Goal: Information Seeking & Learning: Learn about a topic

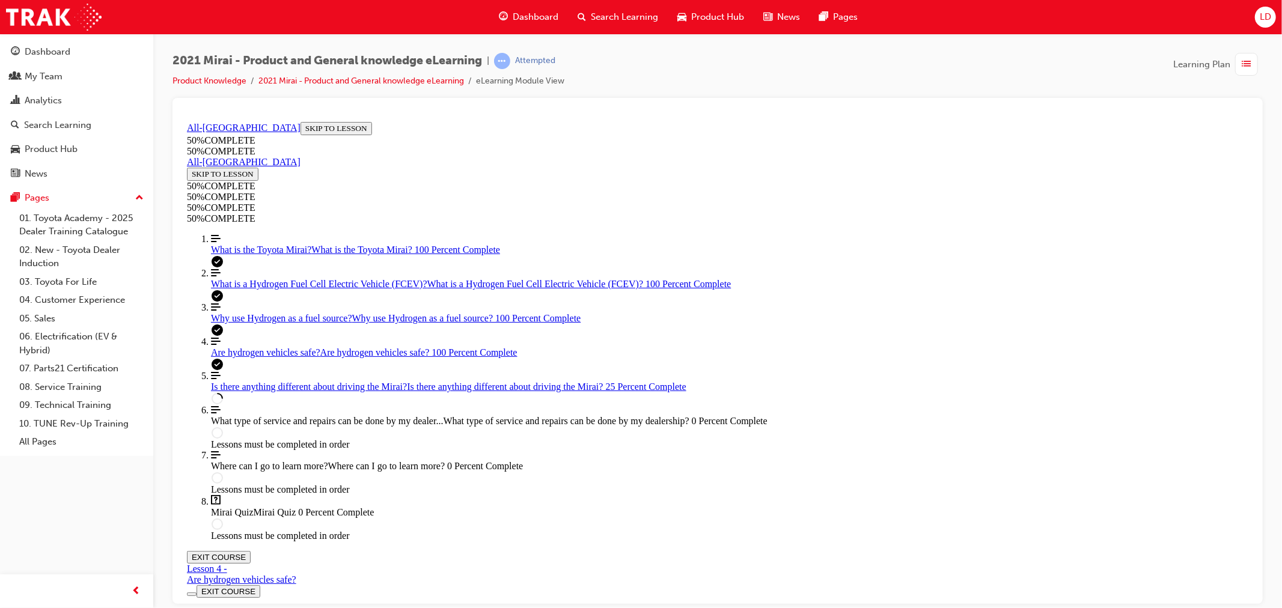
scroll to position [1043, 0]
drag, startPoint x: 797, startPoint y: 293, endPoint x: 815, endPoint y: 295, distance: 17.5
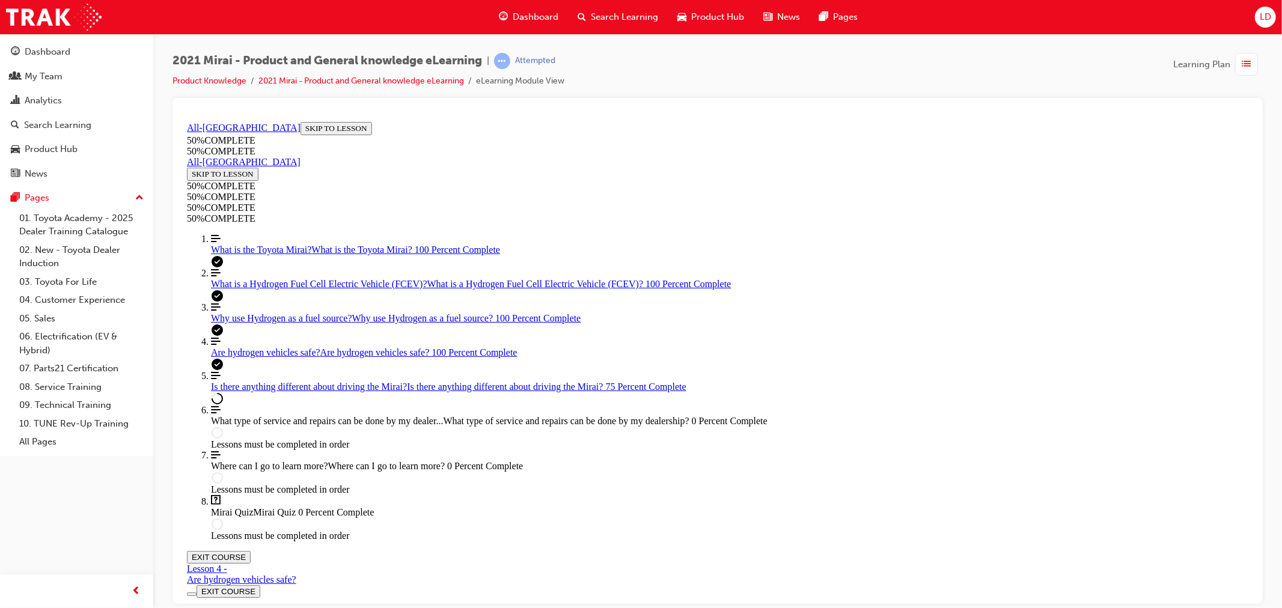
scroll to position [326, 0]
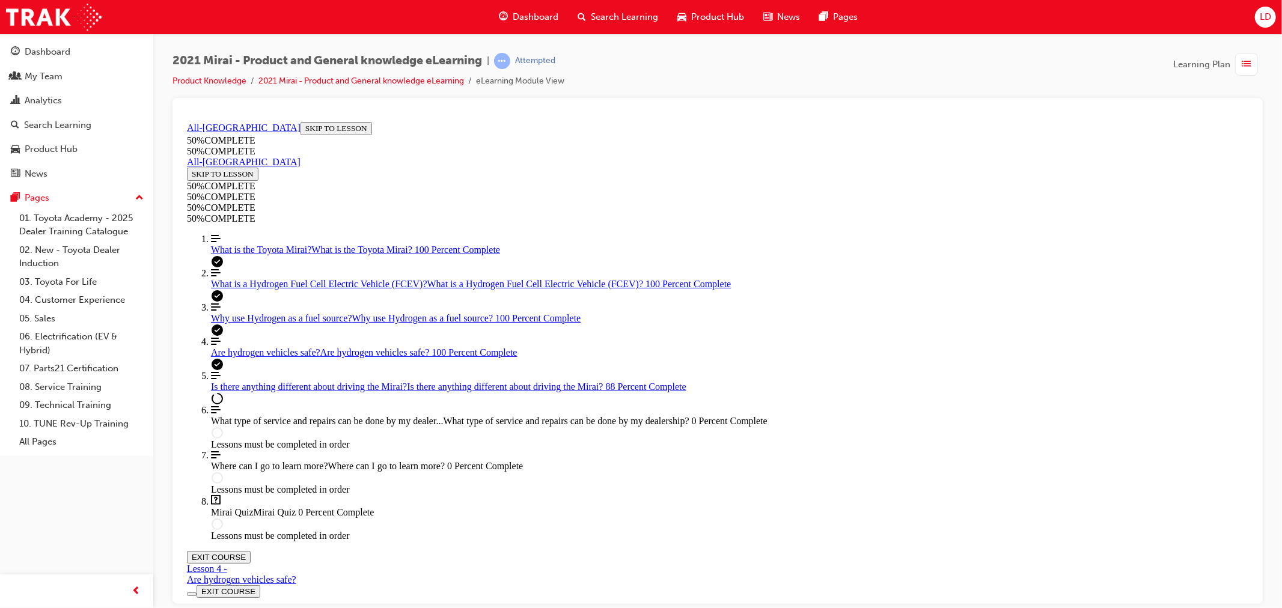
scroll to position [1992, 0]
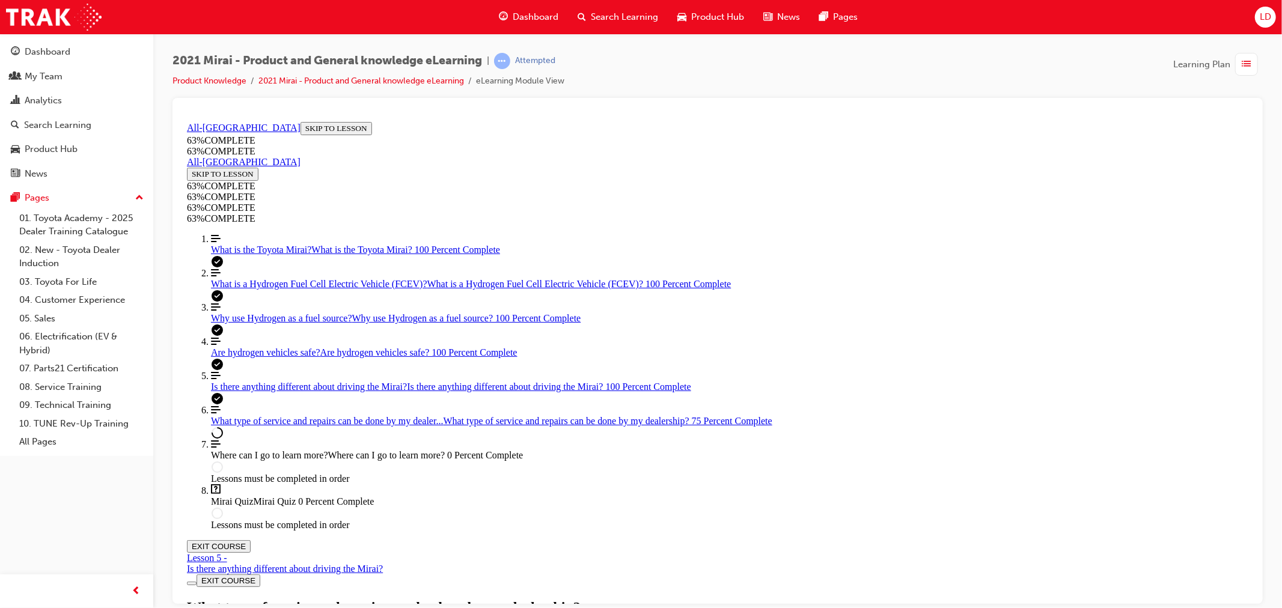
scroll to position [666, 0]
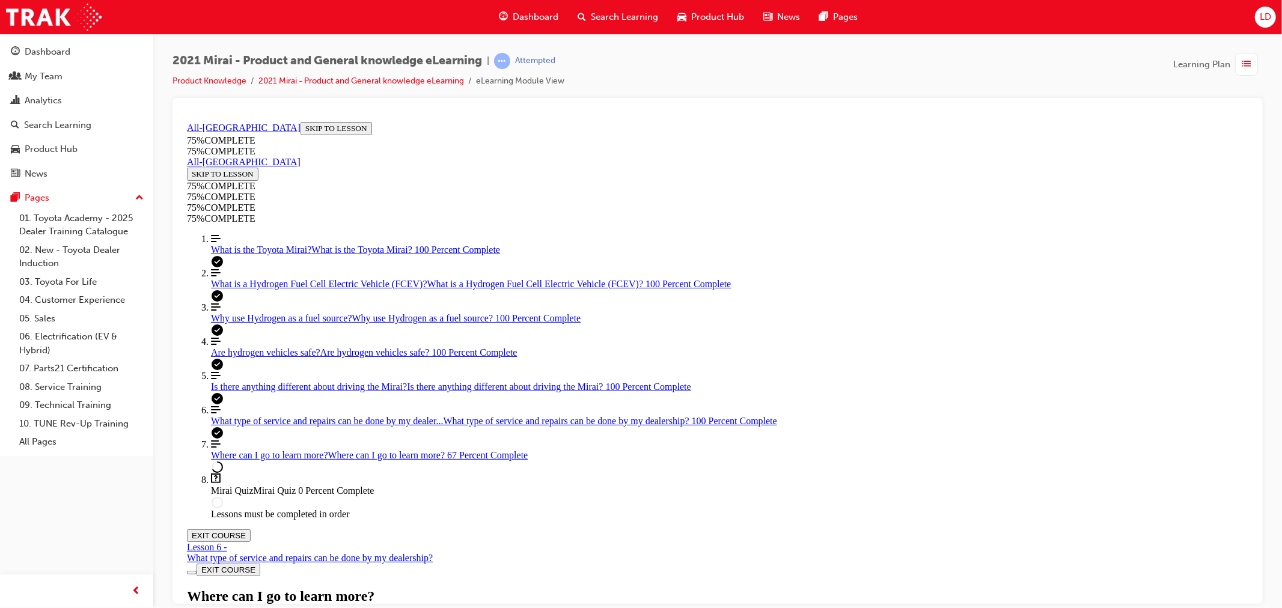
scroll to position [41, 0]
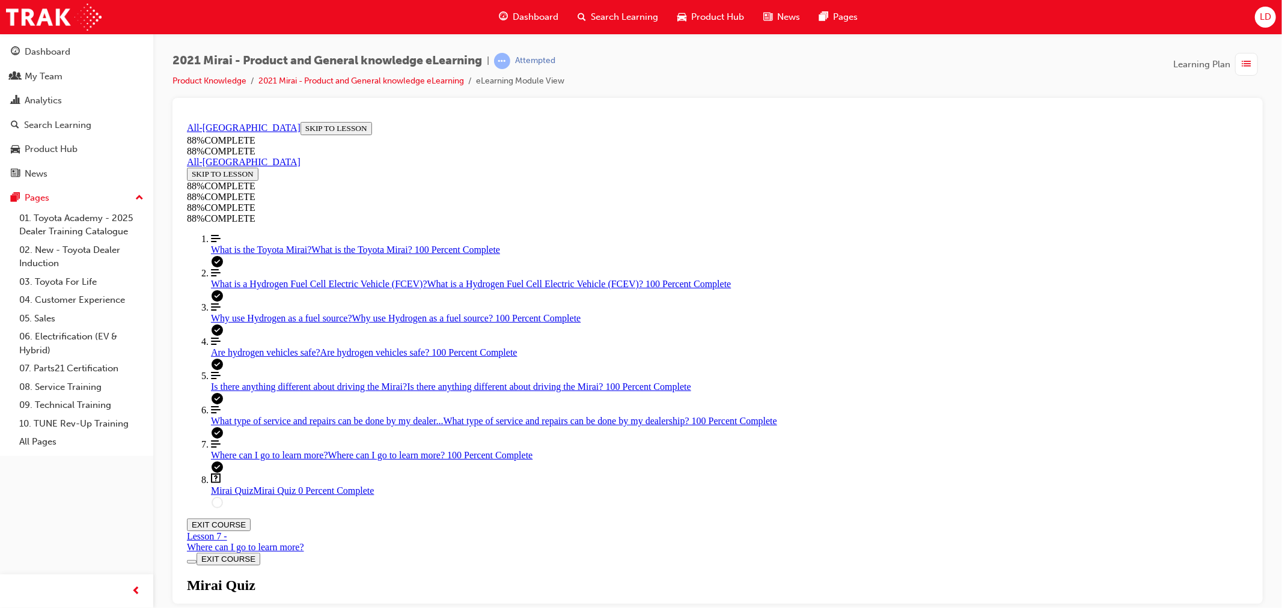
scroll to position [41, 0]
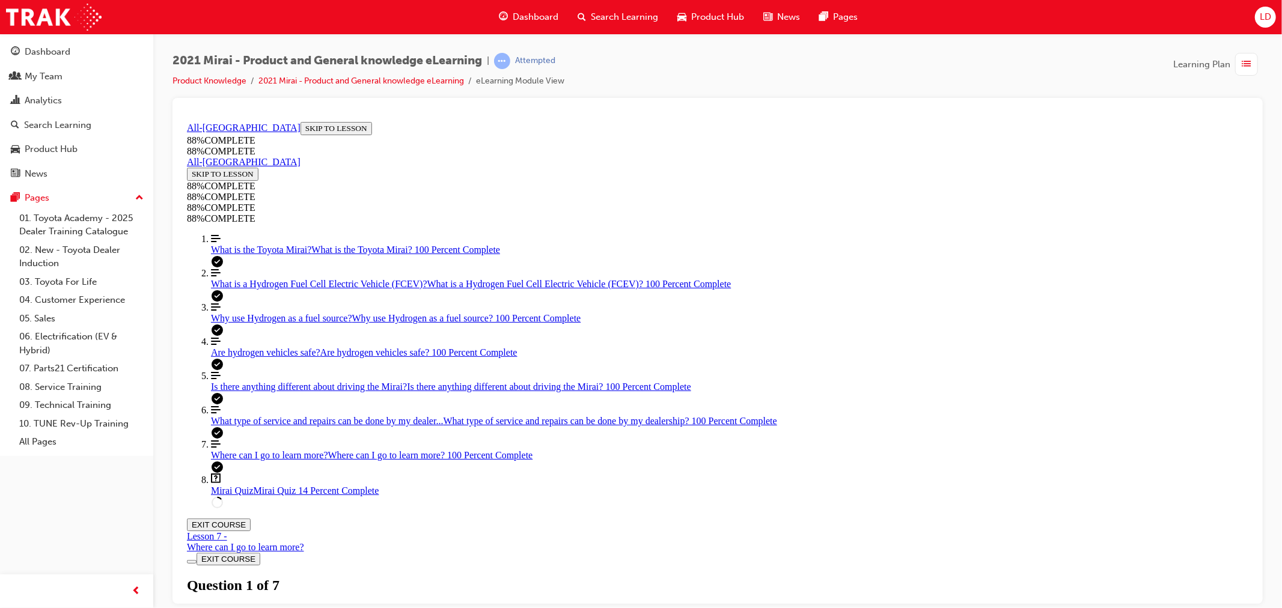
drag, startPoint x: 623, startPoint y: 424, endPoint x: 655, endPoint y: 434, distance: 33.5
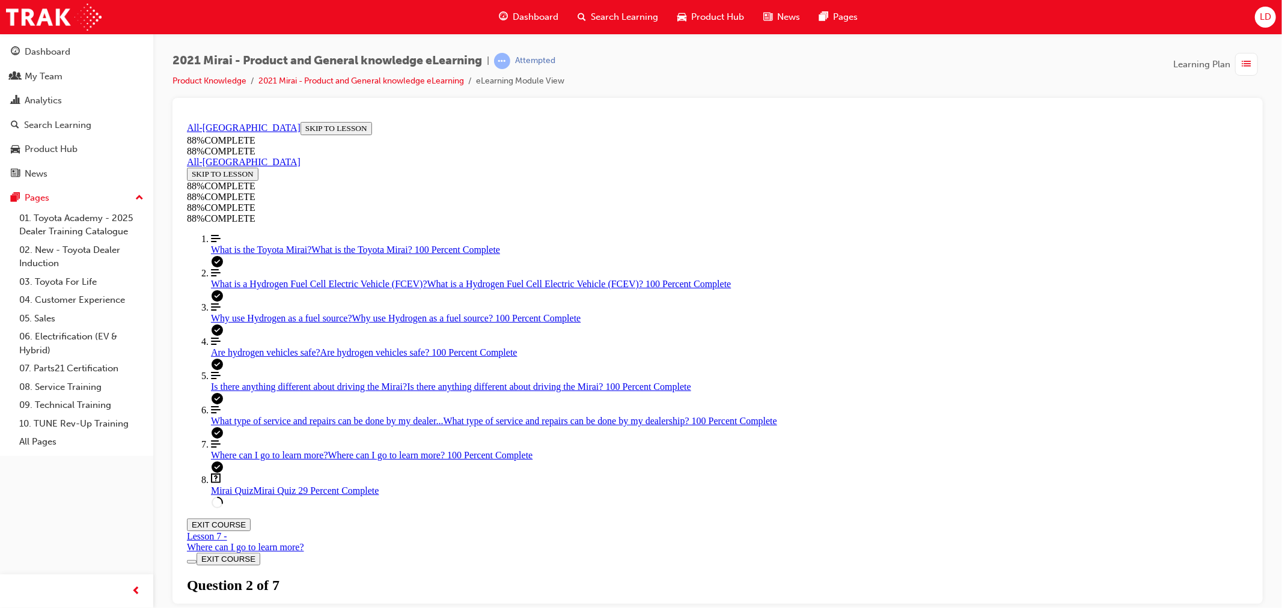
scroll to position [244, 0]
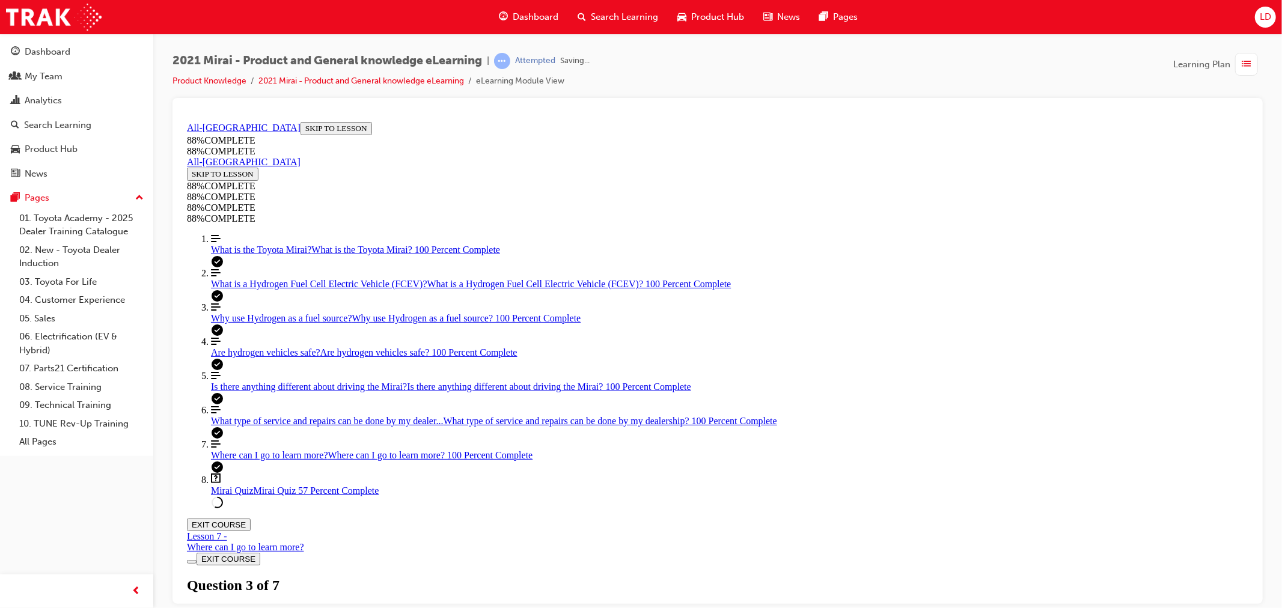
scroll to position [338, 0]
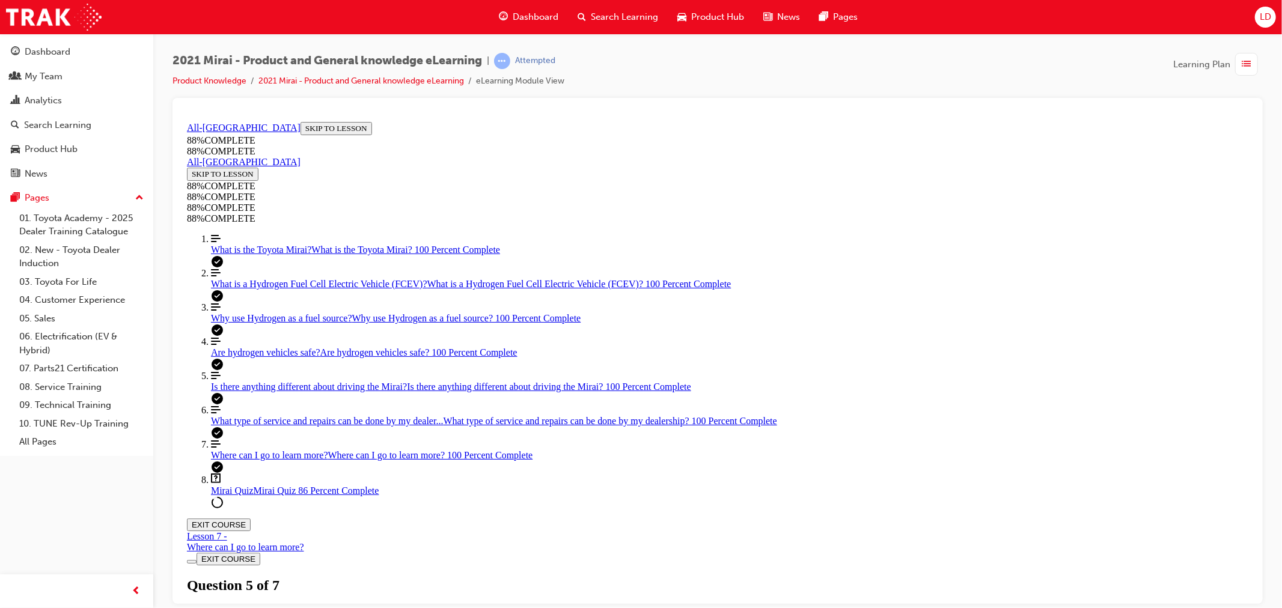
drag, startPoint x: 647, startPoint y: 372, endPoint x: 725, endPoint y: 415, distance: 88.8
drag, startPoint x: 617, startPoint y: 370, endPoint x: 651, endPoint y: 371, distance: 33.7
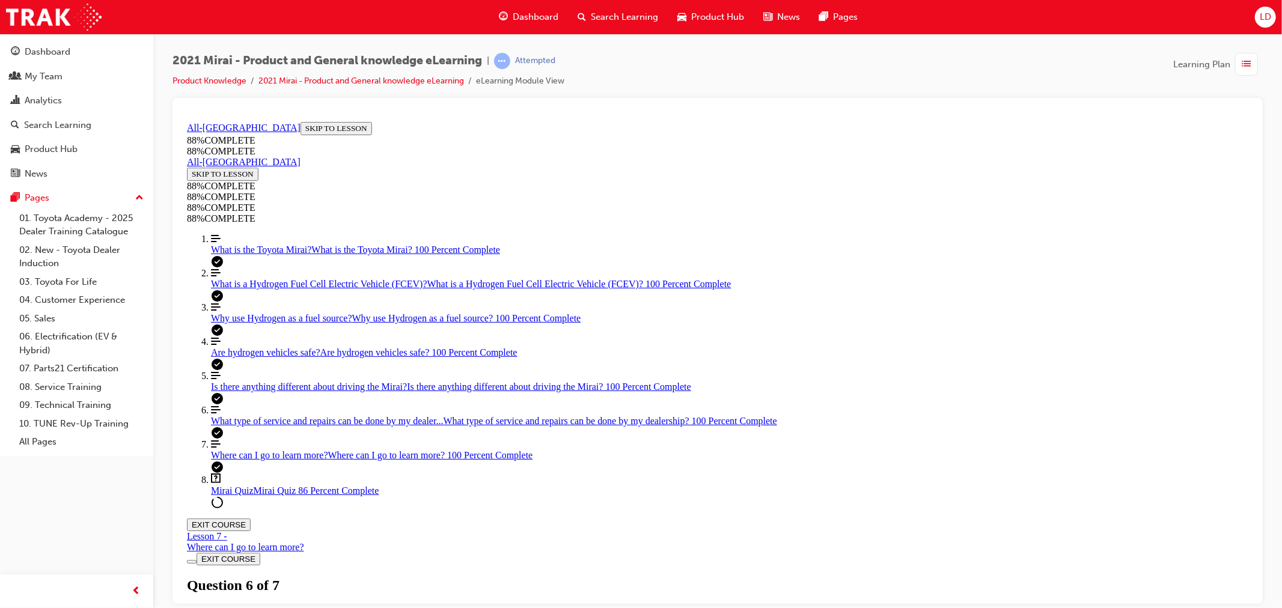
drag, startPoint x: 641, startPoint y: 477, endPoint x: 662, endPoint y: 478, distance: 21.7
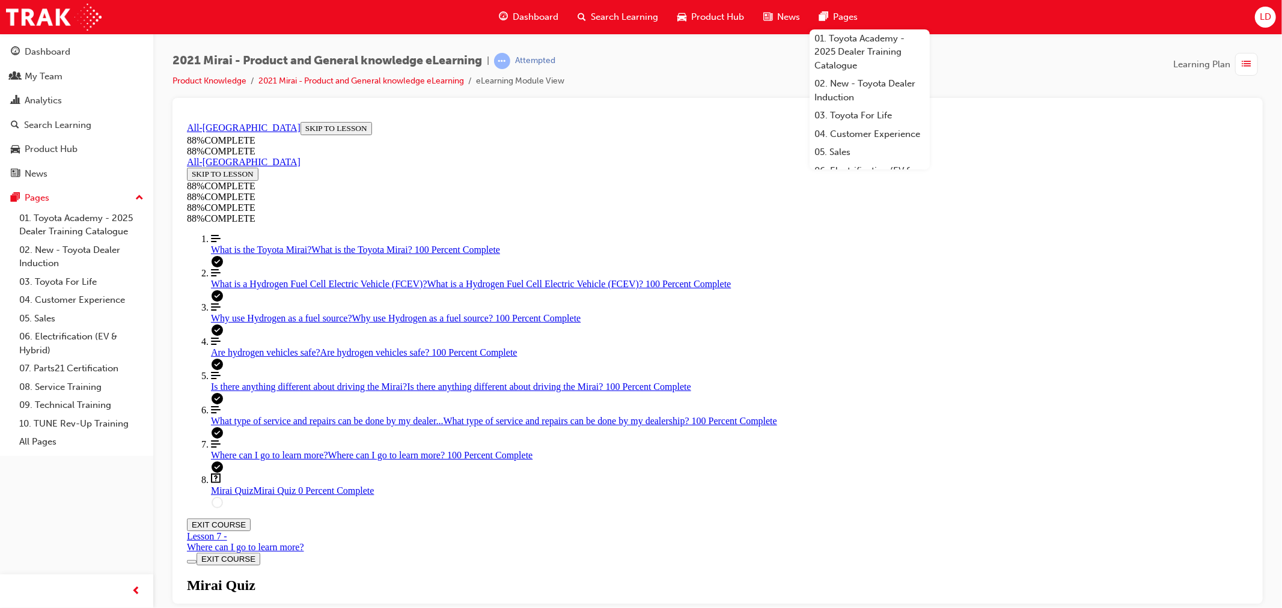
scroll to position [311, 0]
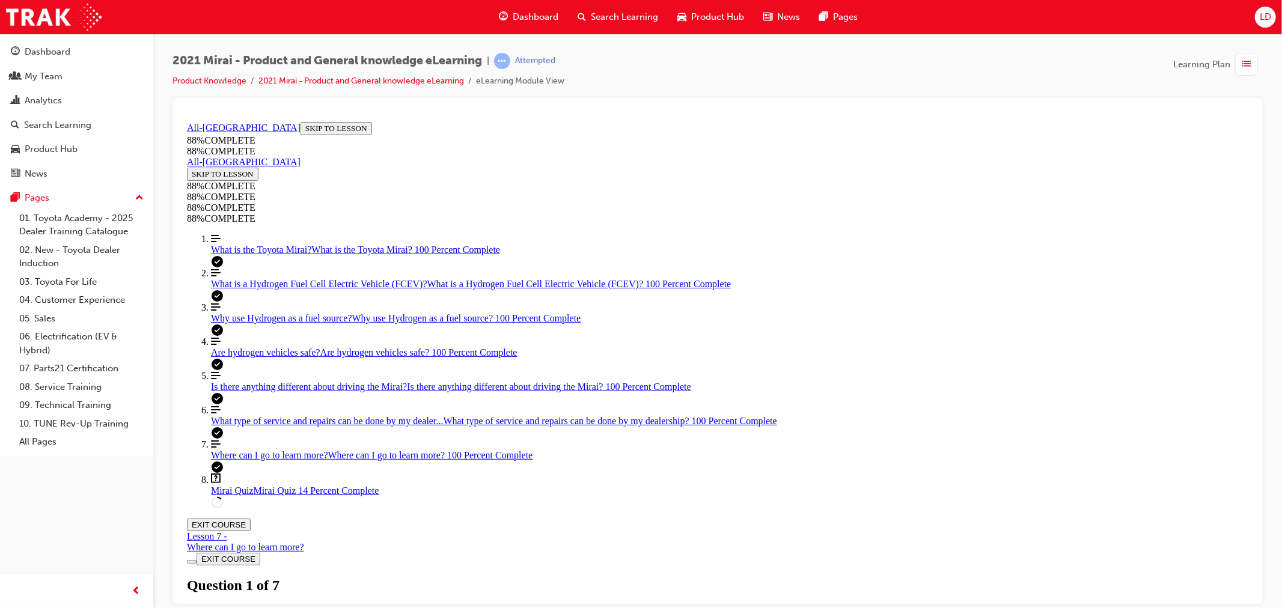
scroll to position [44, 0]
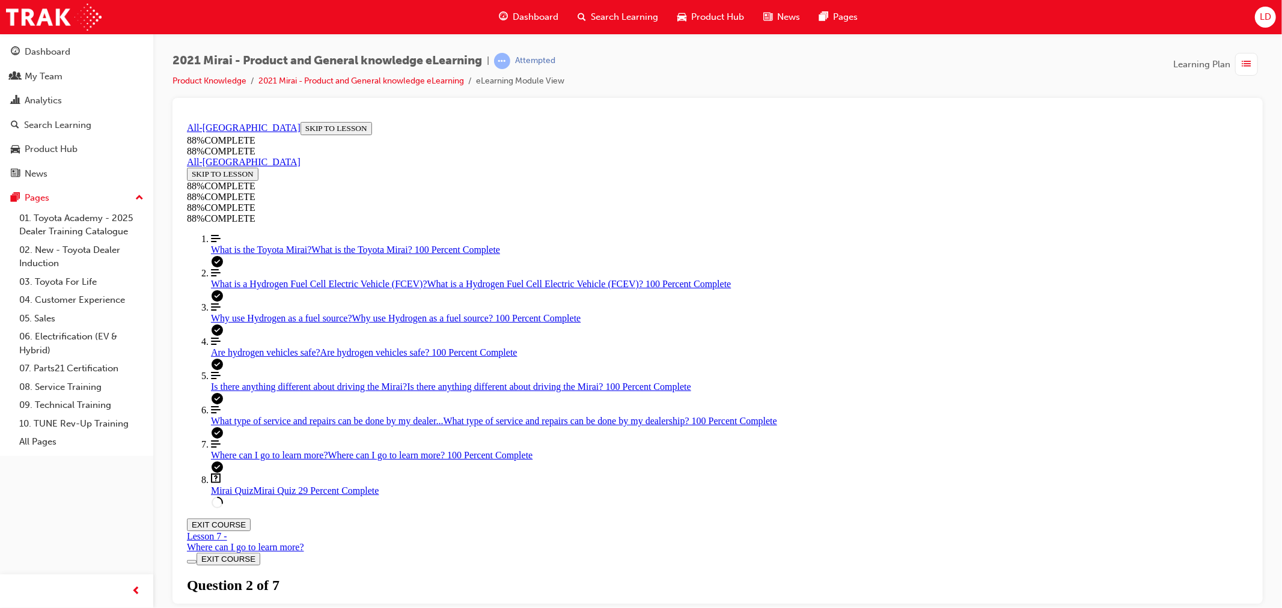
drag, startPoint x: 803, startPoint y: 544, endPoint x: 805, endPoint y: 533, distance: 11.0
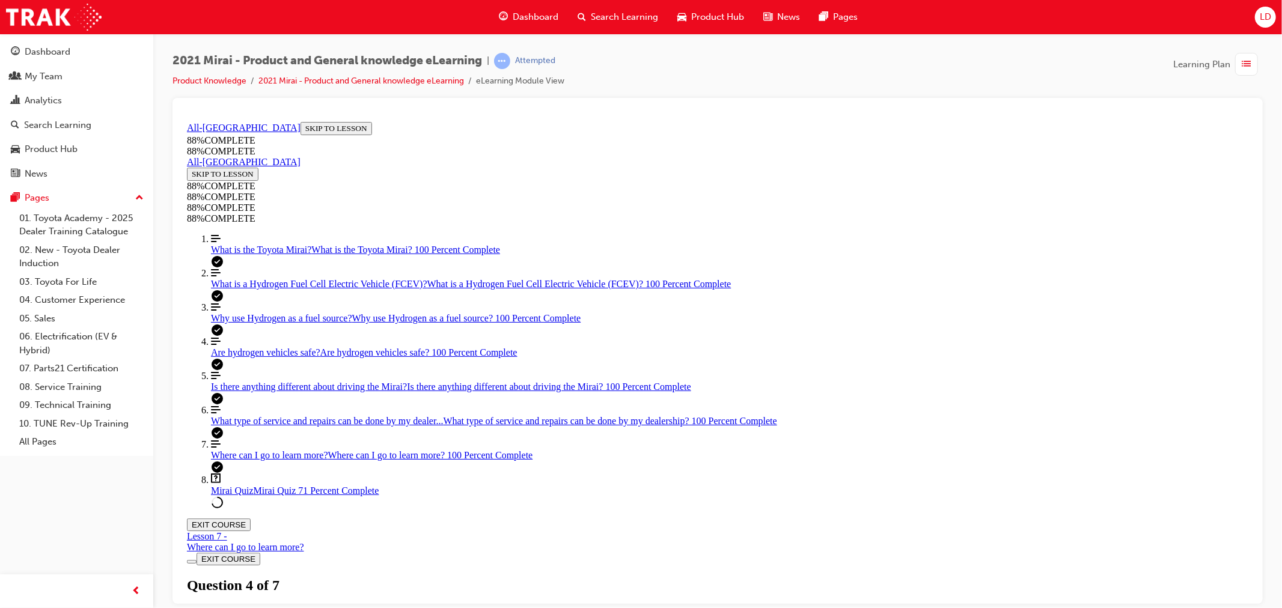
drag, startPoint x: 627, startPoint y: 371, endPoint x: 658, endPoint y: 429, distance: 64.8
drag, startPoint x: 620, startPoint y: 372, endPoint x: 649, endPoint y: 480, distance: 112.1
drag, startPoint x: 633, startPoint y: 370, endPoint x: 664, endPoint y: 368, distance: 30.7
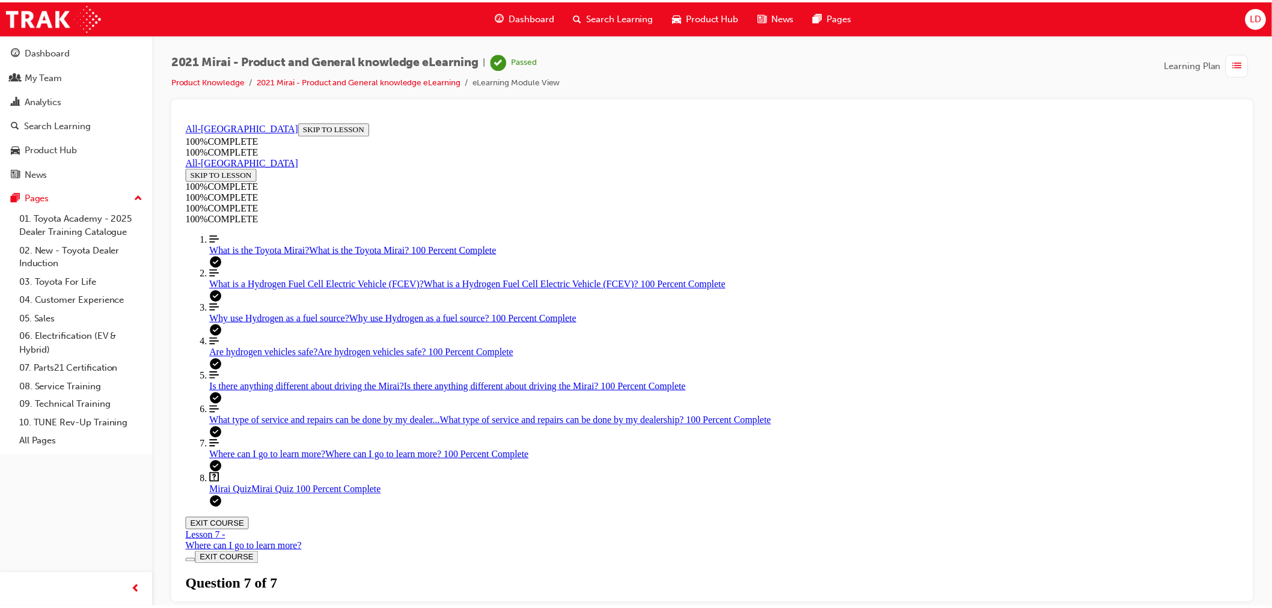
scroll to position [135, 0]
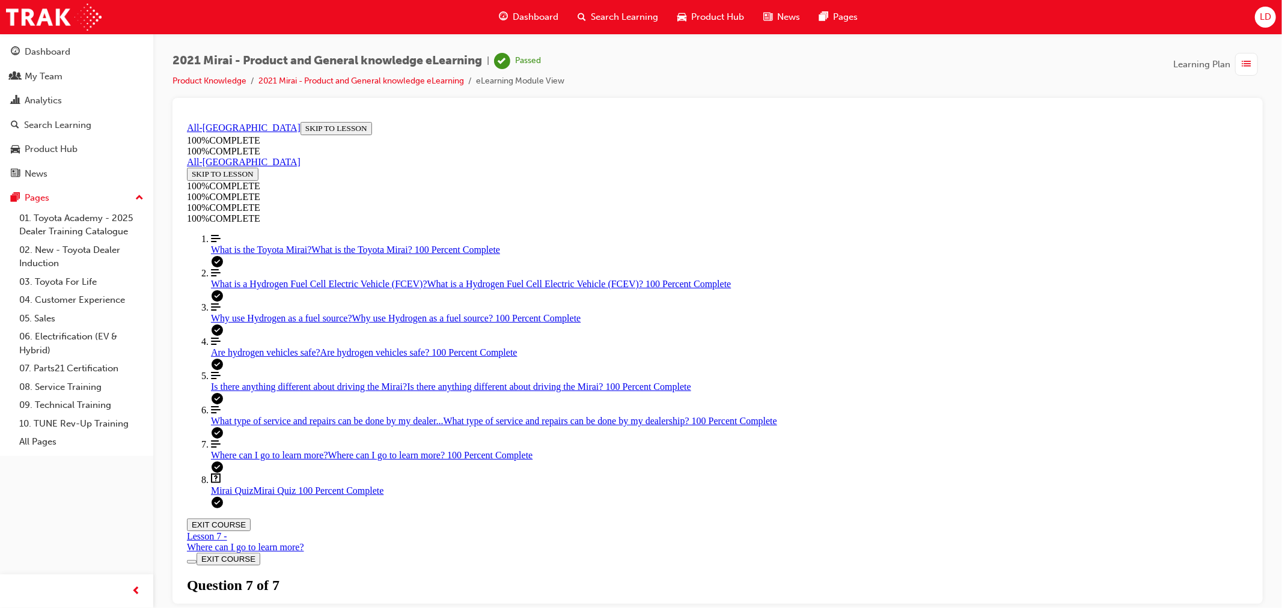
click at [250, 518] on button "EXIT COURSE" at bounding box center [218, 524] width 64 height 13
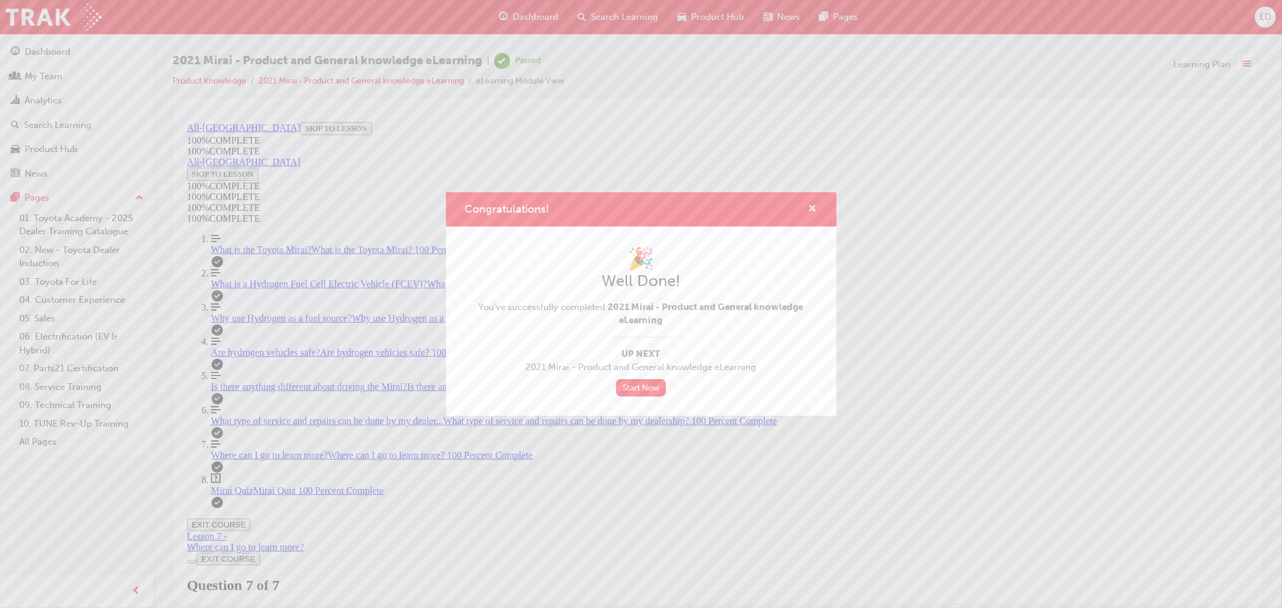
click at [810, 209] on span "cross-icon" at bounding box center [812, 209] width 9 height 11
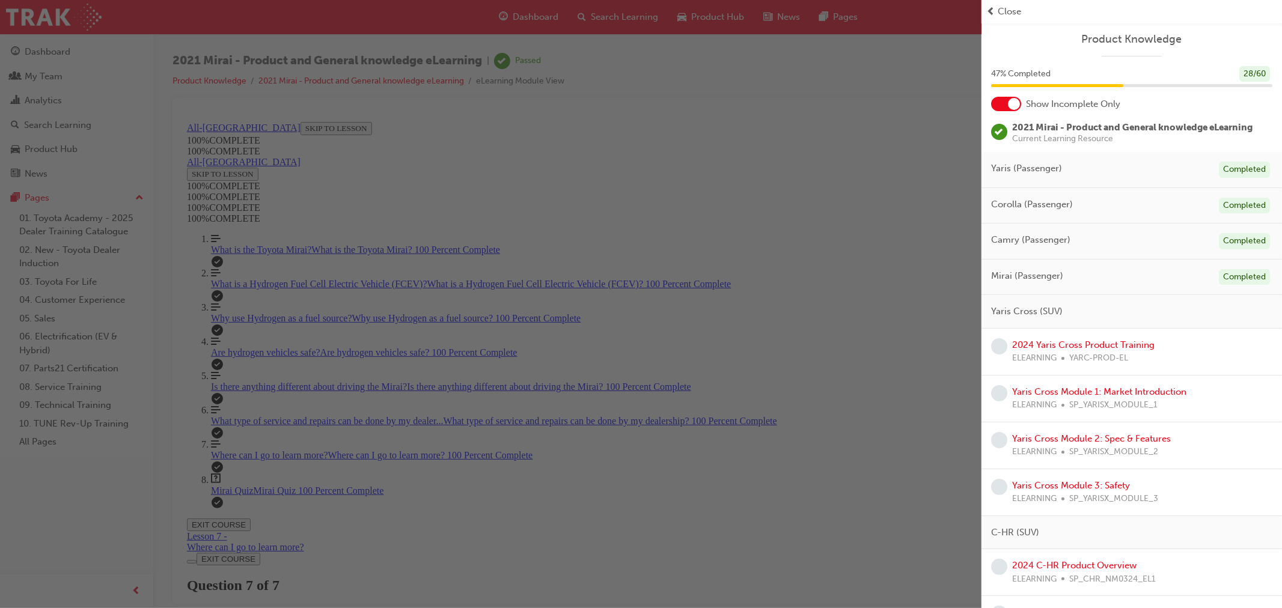
click at [1012, 9] on span "Close" at bounding box center [1009, 12] width 23 height 14
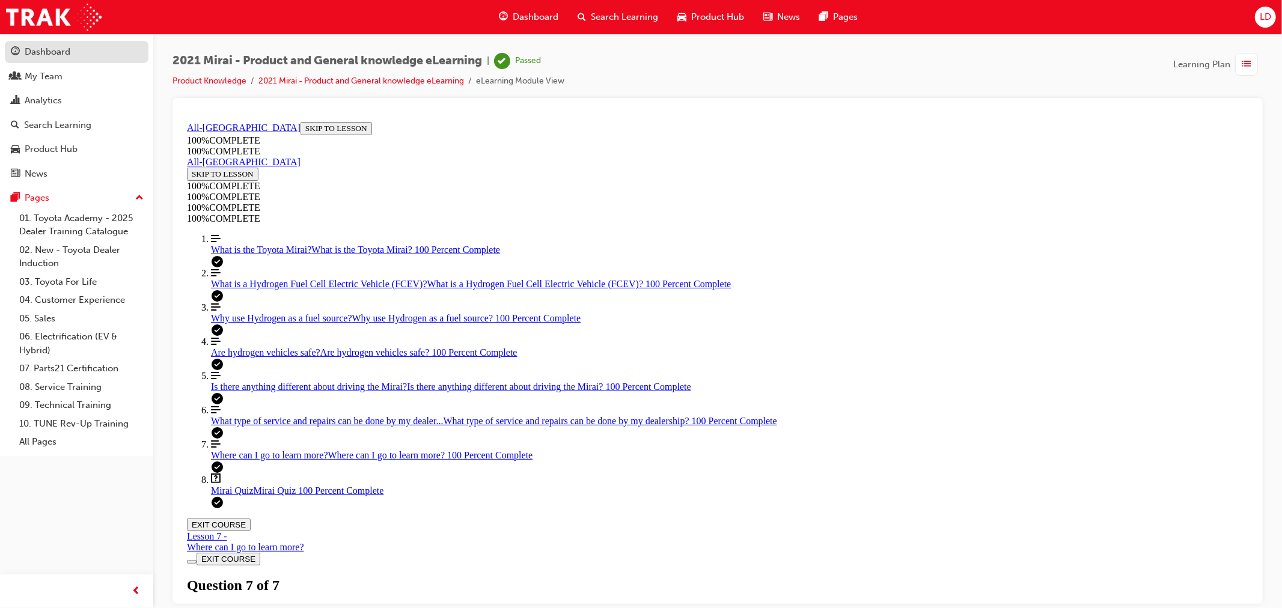
click at [50, 57] on div "Dashboard" at bounding box center [48, 52] width 46 height 14
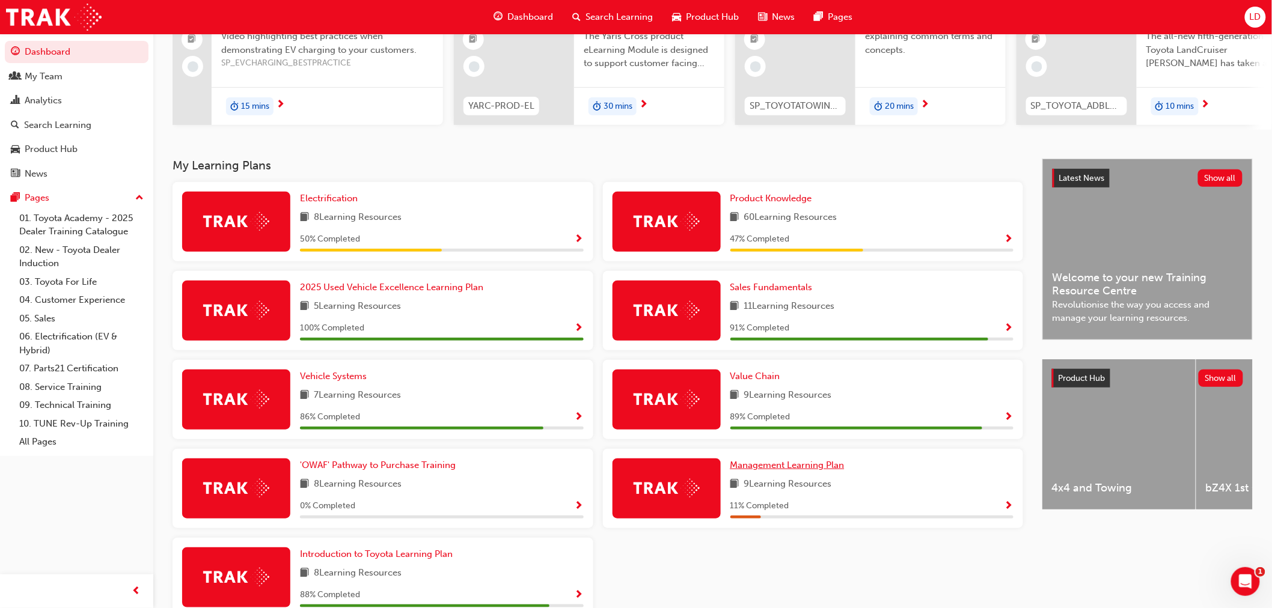
scroll to position [200, 0]
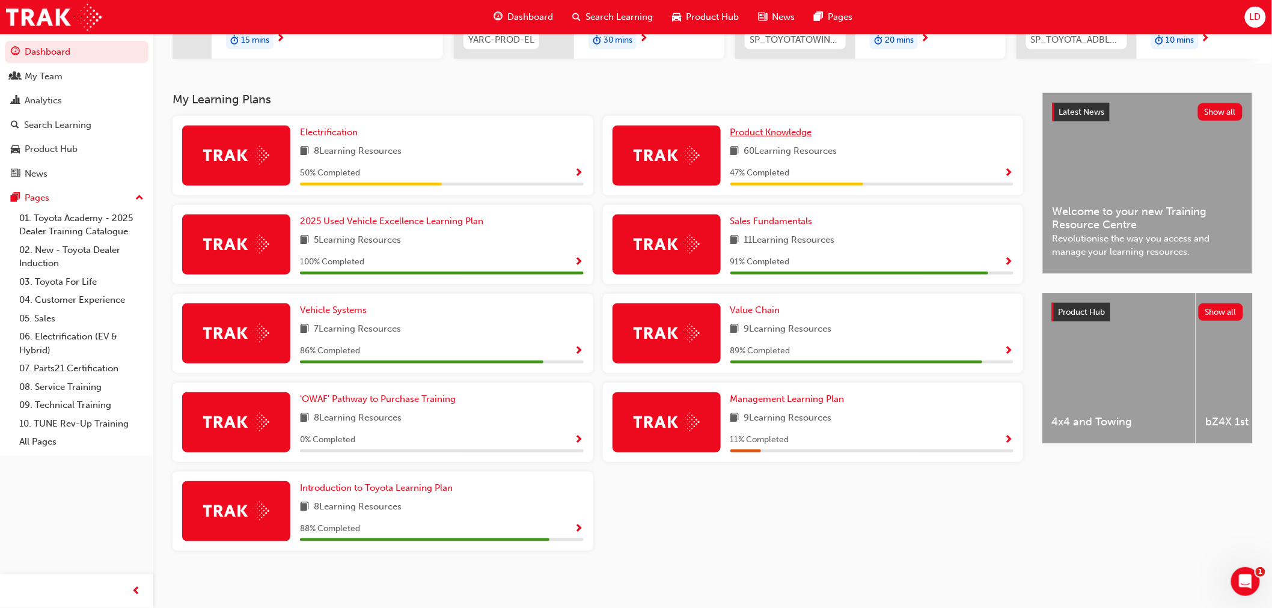
click at [767, 136] on span "Product Knowledge" at bounding box center [771, 132] width 82 height 11
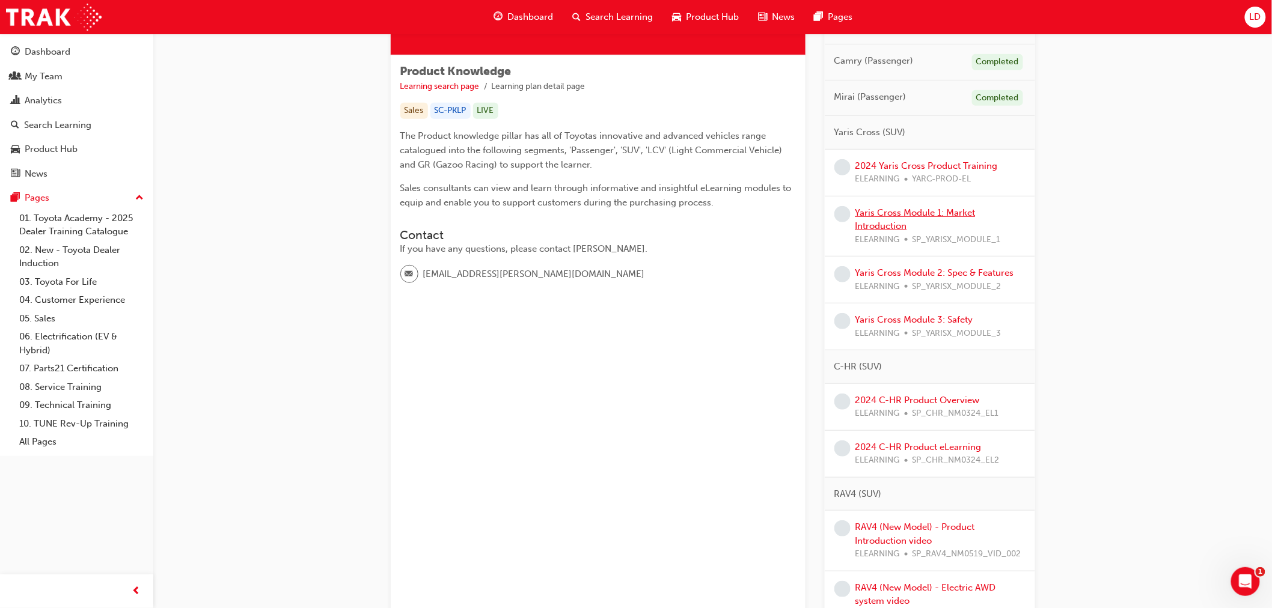
scroll to position [200, 0]
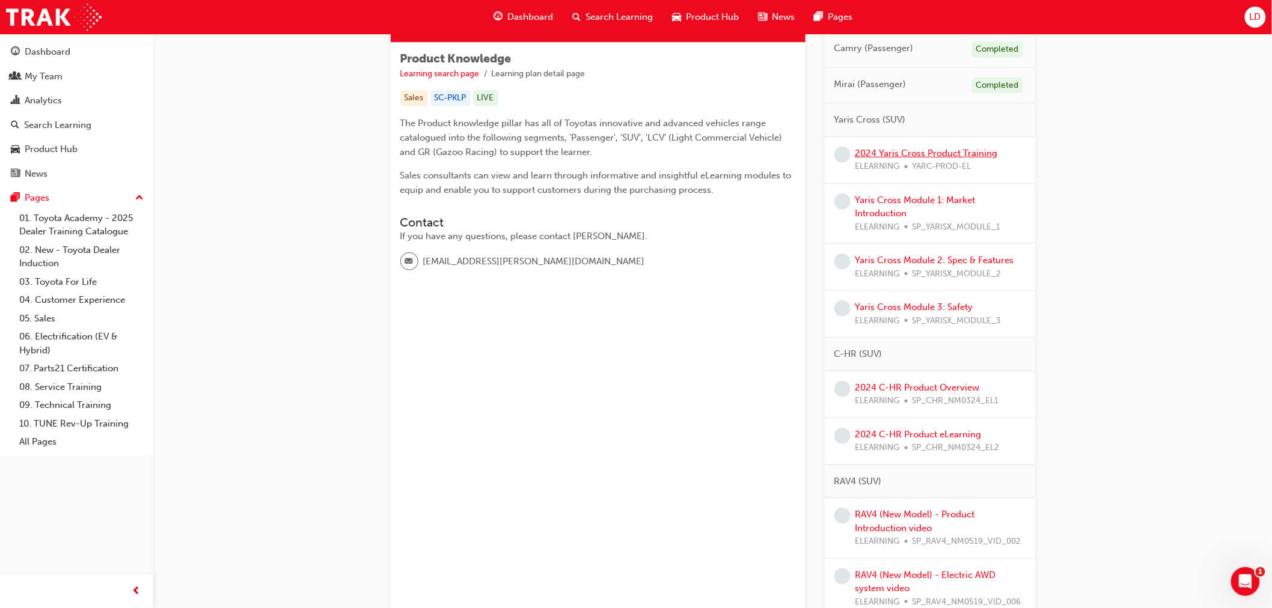
click at [938, 153] on link "2024 Yaris Cross Product Training" at bounding box center [926, 153] width 142 height 11
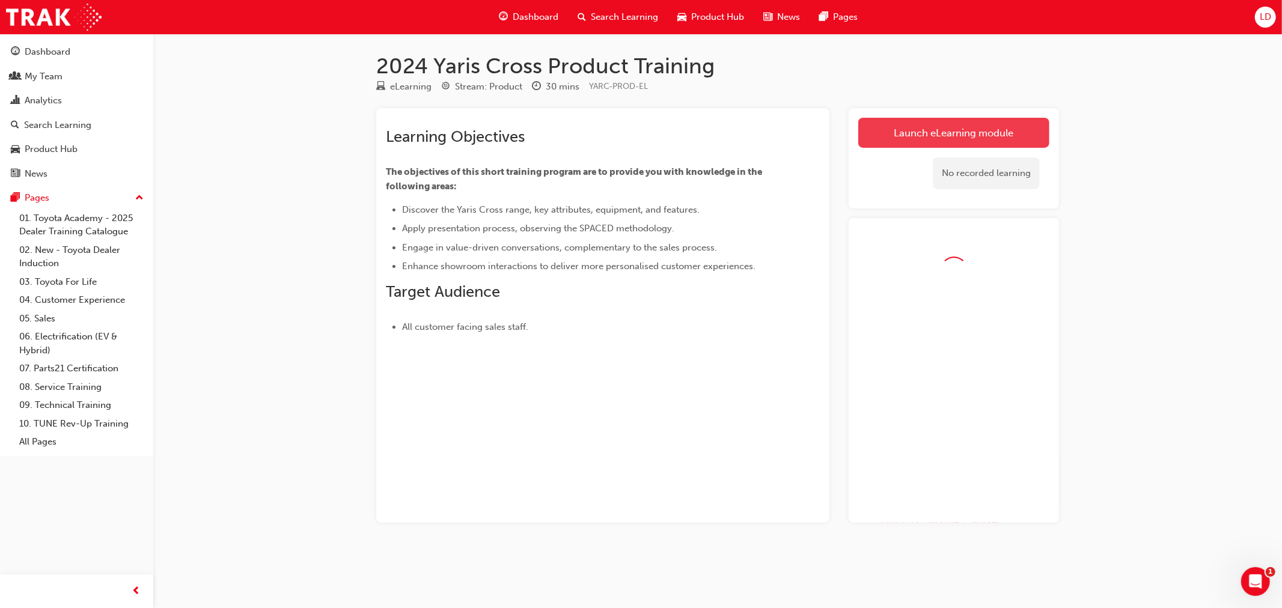
click at [917, 138] on link "Launch eLearning module" at bounding box center [953, 133] width 191 height 30
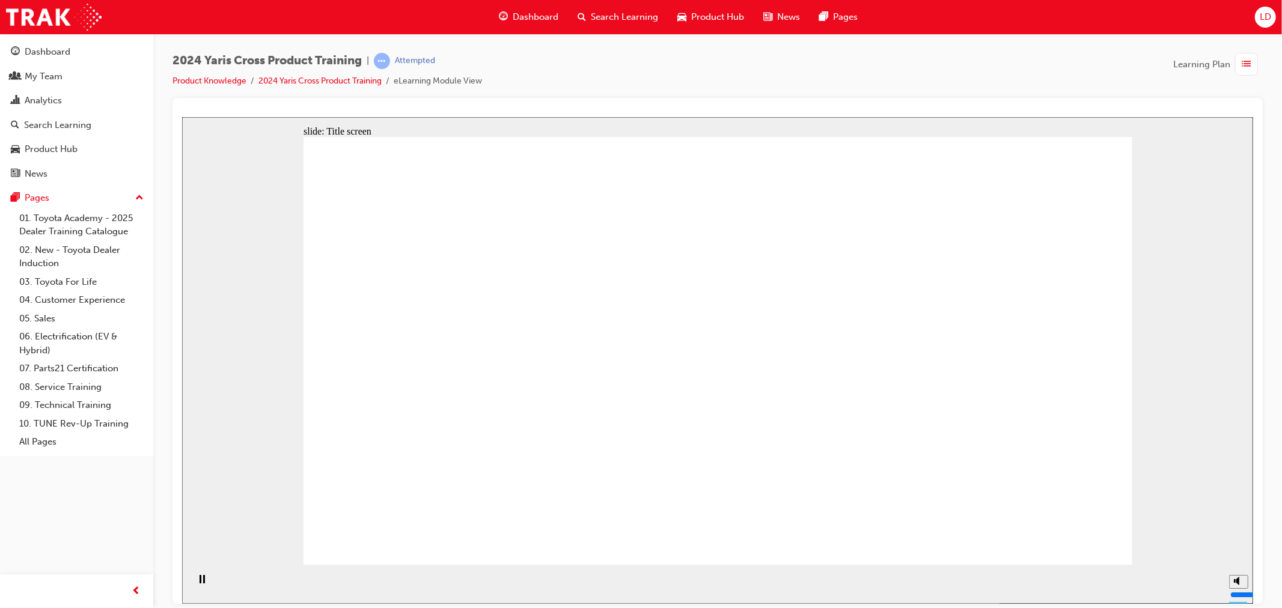
drag, startPoint x: 188, startPoint y: 499, endPoint x: 712, endPoint y: 527, distance: 524.9
